Goal: Task Accomplishment & Management: Use online tool/utility

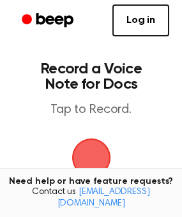
click at [95, 172] on span "button" at bounding box center [91, 158] width 46 height 46
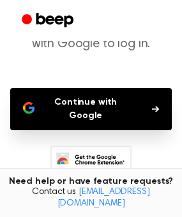
scroll to position [119, 0]
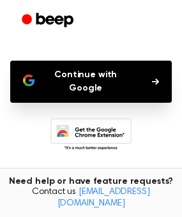
click at [100, 72] on button "Continue with Google" at bounding box center [91, 82] width 162 height 42
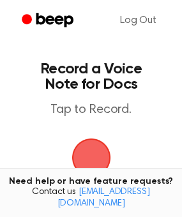
click at [93, 160] on span "button" at bounding box center [91, 158] width 68 height 68
click at [93, 160] on span "button" at bounding box center [91, 157] width 51 height 51
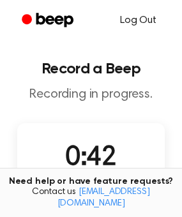
click at [134, 22] on link "Log Out" at bounding box center [138, 20] width 62 height 31
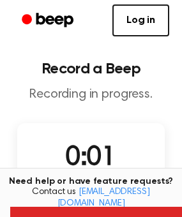
click at [134, 22] on link "Log in" at bounding box center [140, 20] width 57 height 32
